Goal: Transaction & Acquisition: Book appointment/travel/reservation

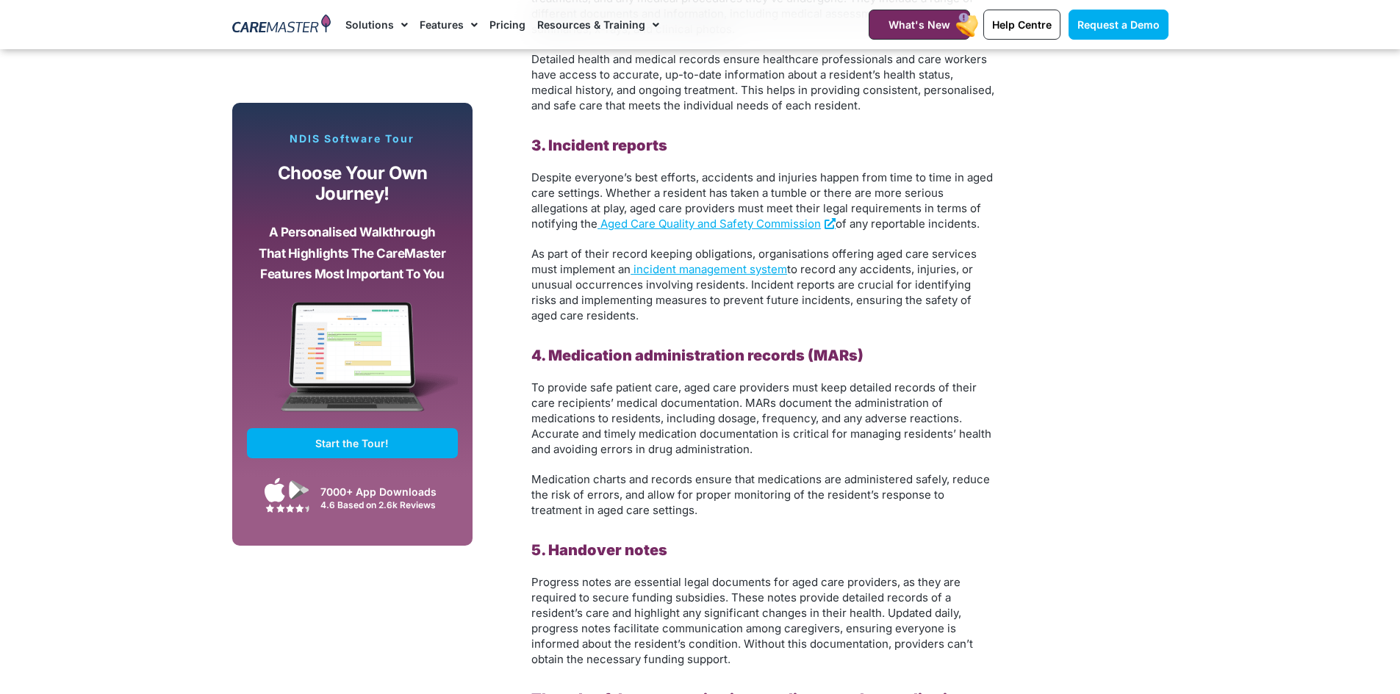
scroll to position [1940, 0]
